Goal: Task Accomplishment & Management: Manage account settings

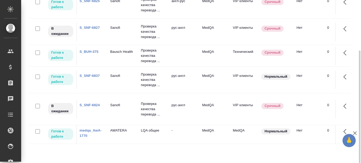
click at [95, 51] on link "S_BUH-375" at bounding box center [89, 52] width 19 height 4
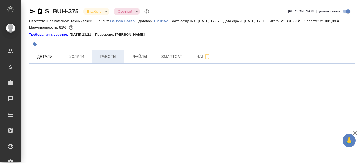
select select "RU"
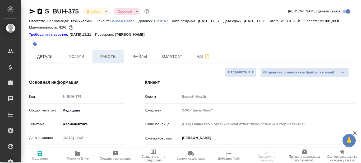
type textarea "x"
click at [107, 60] on span "Работы" at bounding box center [108, 56] width 25 height 7
type textarea "x"
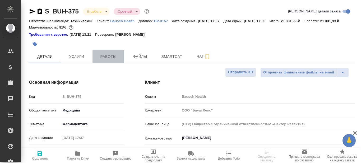
type textarea "x"
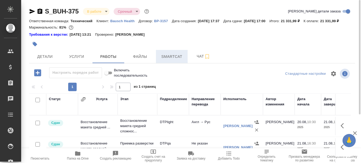
click at [173, 60] on span "Smartcat" at bounding box center [171, 56] width 25 height 7
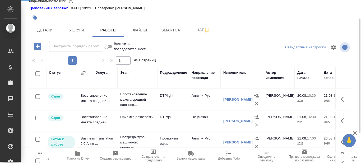
scroll to position [53, 0]
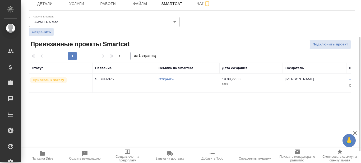
click at [169, 81] on link "Открыть" at bounding box center [166, 79] width 15 height 4
click at [115, 7] on span "Работы" at bounding box center [108, 4] width 25 height 7
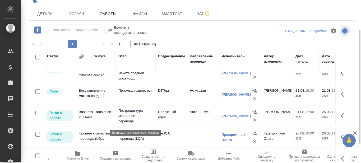
scroll to position [14, 0]
